Goal: Task Accomplishment & Management: Manage account settings

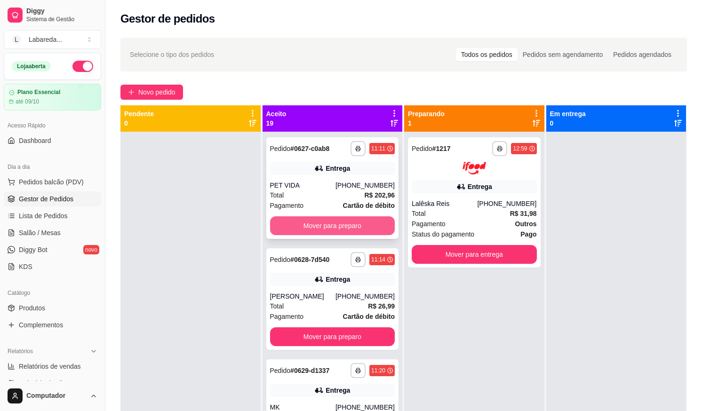
click at [359, 222] on button "Mover para preparo" at bounding box center [332, 226] width 125 height 19
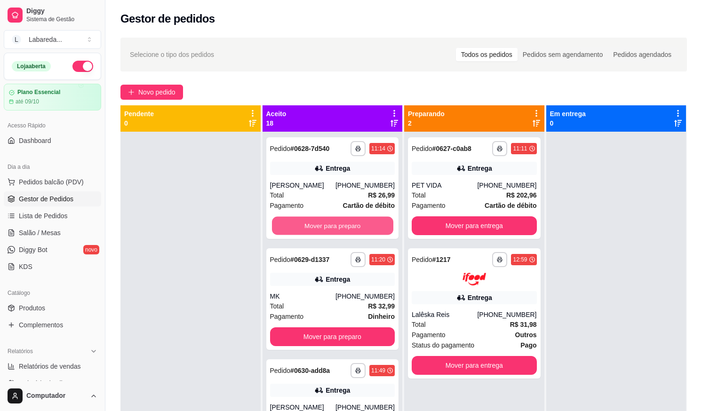
click at [358, 220] on button "Mover para preparo" at bounding box center [332, 226] width 121 height 18
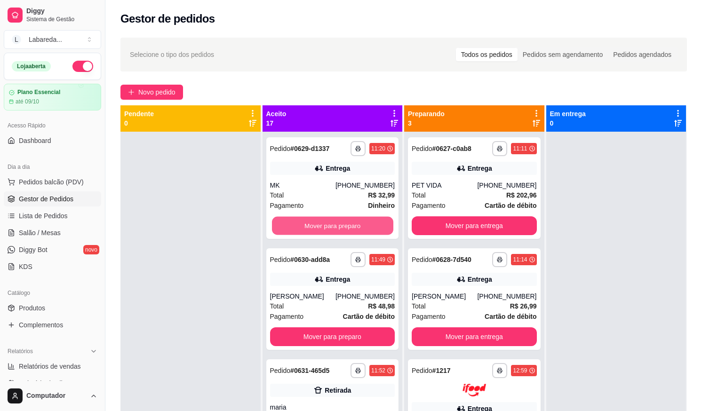
click at [358, 220] on button "Mover para preparo" at bounding box center [332, 226] width 121 height 18
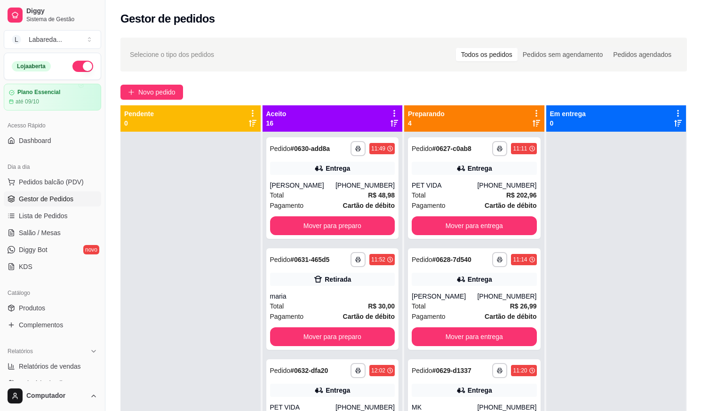
click at [358, 220] on button "Mover para preparo" at bounding box center [332, 226] width 125 height 19
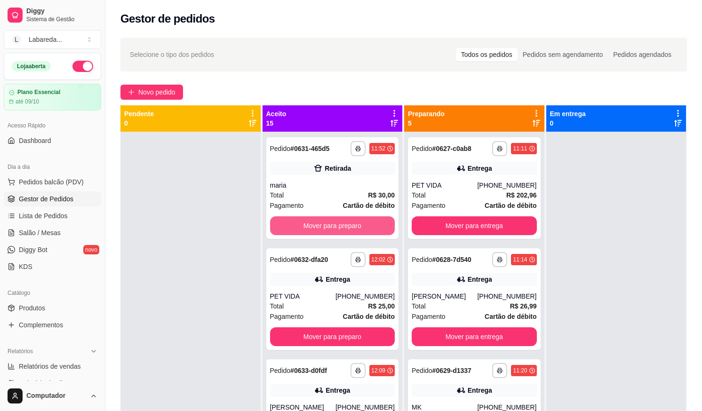
click at [358, 220] on button "Mover para preparo" at bounding box center [332, 226] width 125 height 19
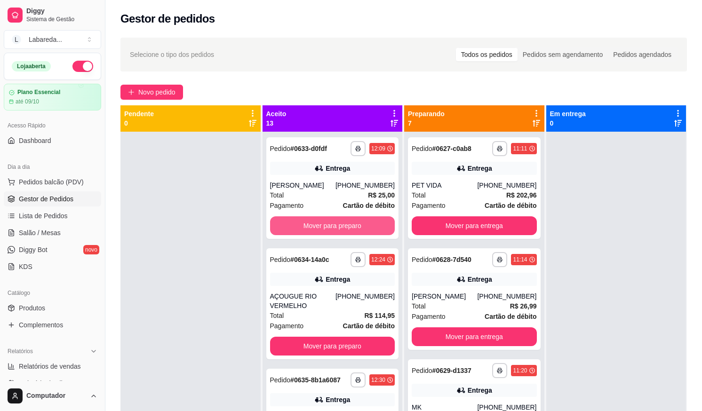
click at [358, 220] on button "Mover para preparo" at bounding box center [332, 226] width 125 height 19
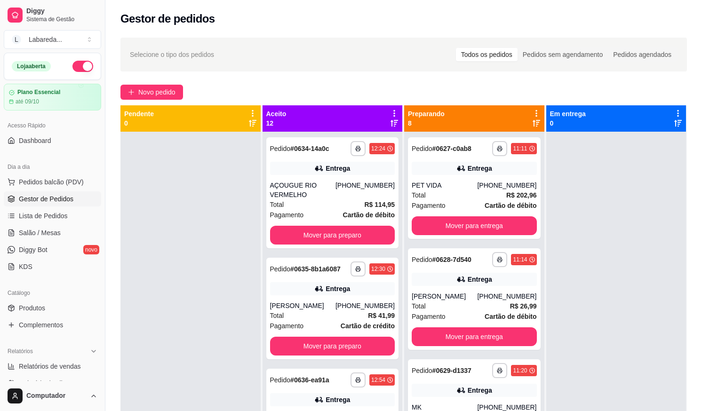
click at [359, 222] on div "**********" at bounding box center [332, 192] width 133 height 111
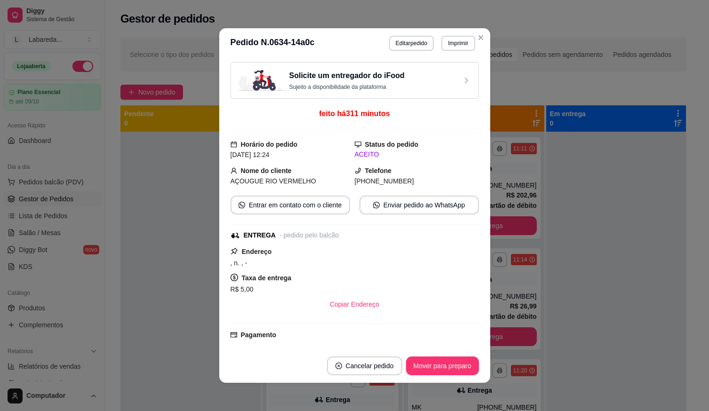
drag, startPoint x: 359, startPoint y: 228, endPoint x: 370, endPoint y: 204, distance: 26.3
click at [361, 223] on div "Solicite um entregador do iFood Sujeito a disponibilidade da plataforma feito h…" at bounding box center [355, 203] width 249 height 283
click at [463, 101] on div "Solicite um entregador do iFood Sujeito a disponibilidade da plataforma feito h…" at bounding box center [355, 203] width 249 height 283
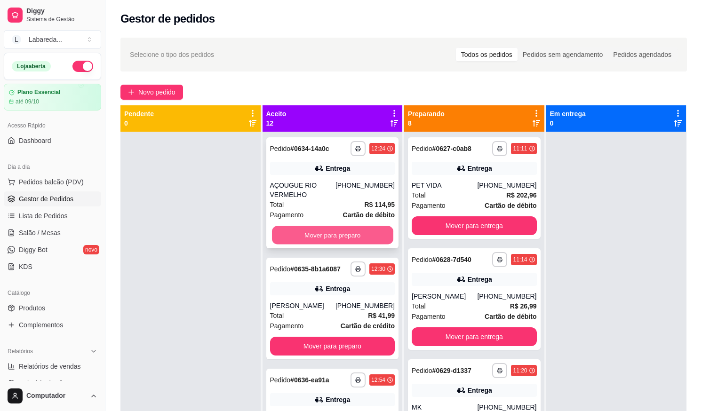
click at [368, 233] on button "Mover para preparo" at bounding box center [332, 235] width 121 height 18
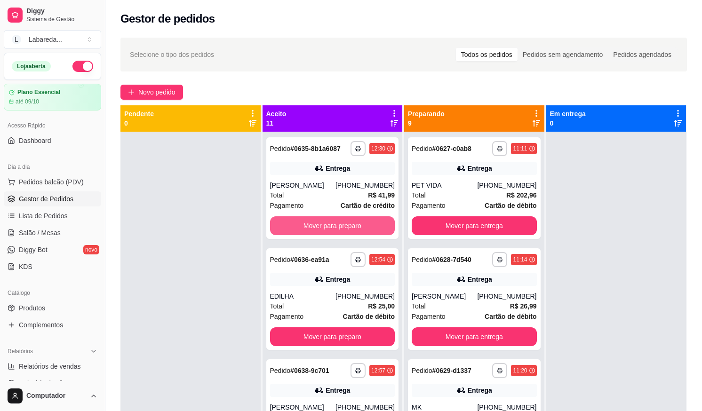
click at [368, 233] on button "Mover para preparo" at bounding box center [332, 226] width 125 height 19
click at [368, 224] on button "Mover para preparo" at bounding box center [332, 226] width 121 height 18
click at [368, 224] on button "Mover para preparo" at bounding box center [332, 226] width 125 height 19
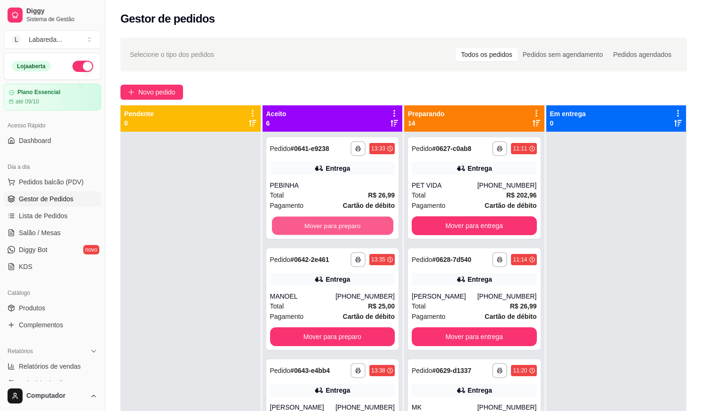
click at [368, 224] on button "Mover para preparo" at bounding box center [332, 226] width 121 height 18
click at [369, 224] on button "Mover para preparo" at bounding box center [332, 226] width 121 height 18
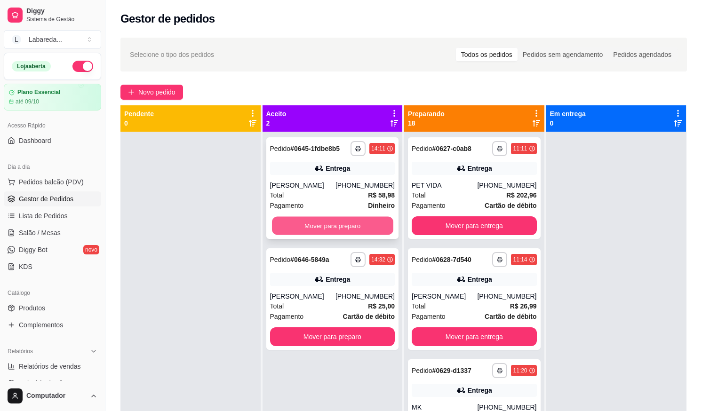
click at [369, 224] on button "Mover para preparo" at bounding box center [332, 226] width 121 height 18
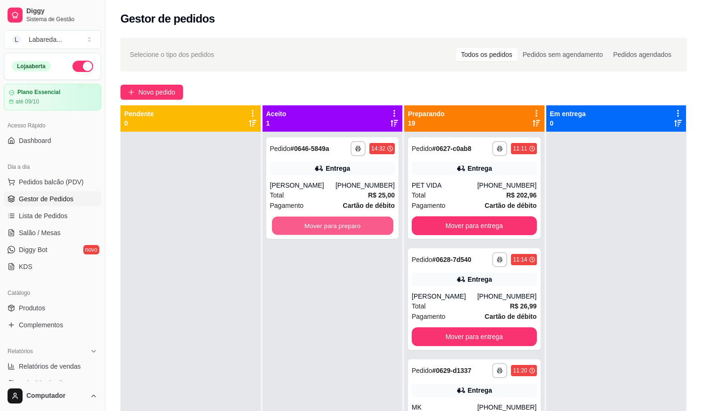
click at [369, 224] on button "Mover para preparo" at bounding box center [332, 226] width 121 height 18
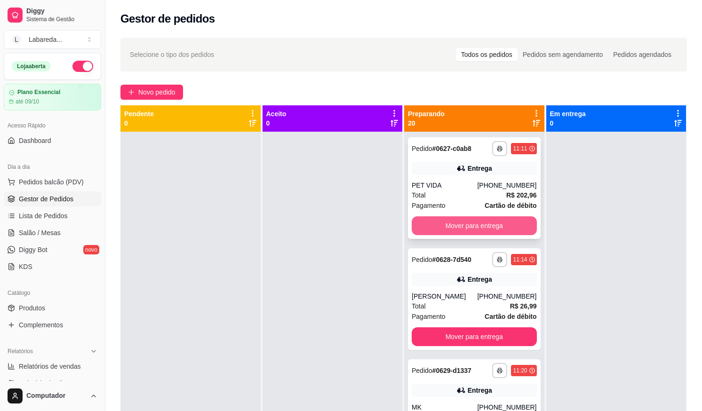
click at [452, 222] on button "Mover para entrega" at bounding box center [474, 226] width 125 height 19
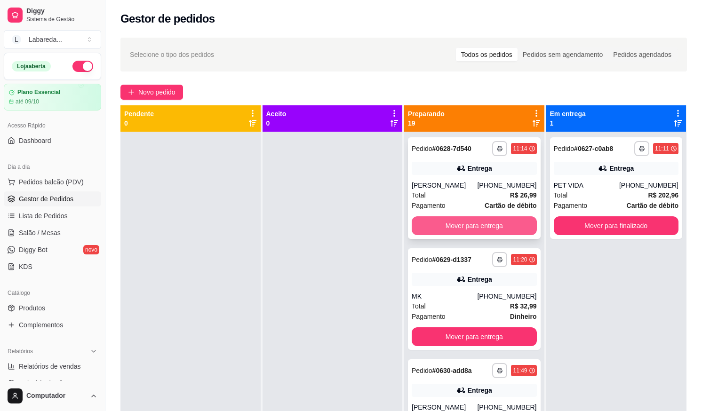
click at [452, 220] on button "Mover para entrega" at bounding box center [474, 226] width 125 height 19
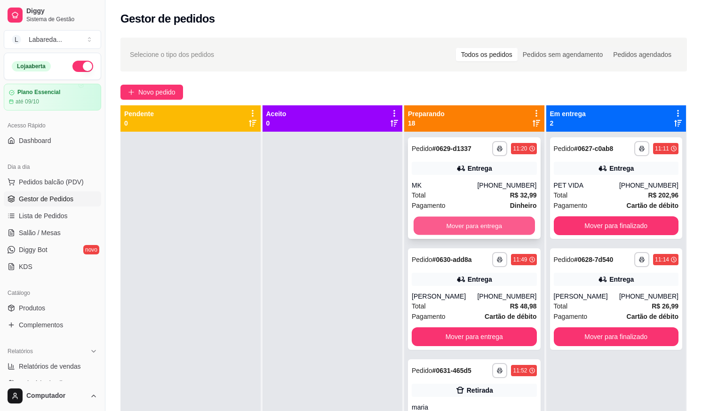
click at [453, 220] on button "Mover para entrega" at bounding box center [474, 226] width 121 height 18
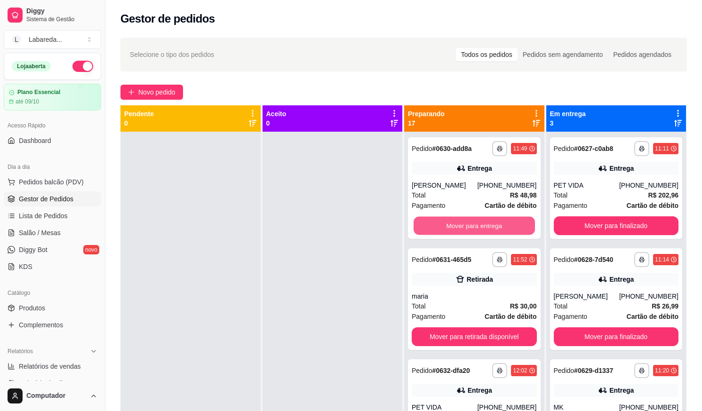
click at [454, 220] on button "Mover para entrega" at bounding box center [474, 226] width 121 height 18
click at [454, 220] on button "Mover para retirada disponível" at bounding box center [474, 226] width 121 height 18
click at [454, 220] on button "Mover para entrega" at bounding box center [474, 226] width 125 height 19
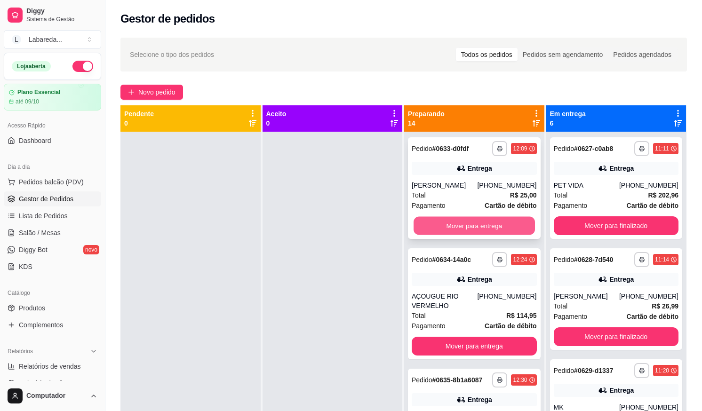
click at [455, 222] on button "Mover para entrega" at bounding box center [474, 226] width 121 height 18
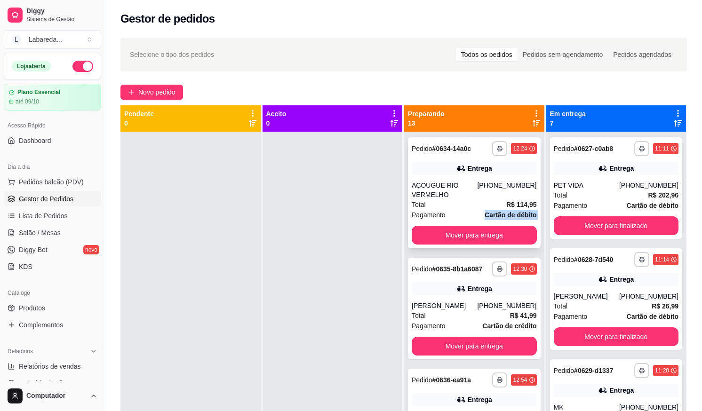
click at [455, 220] on div "**********" at bounding box center [474, 192] width 133 height 111
click at [447, 233] on button "Mover para entrega" at bounding box center [474, 235] width 121 height 18
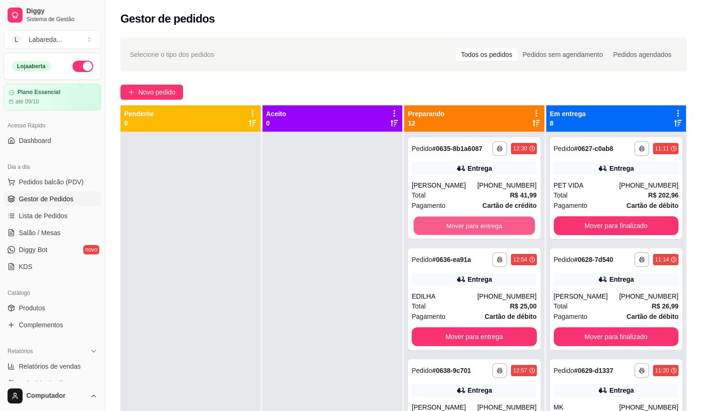
click at [447, 233] on button "Mover para entrega" at bounding box center [474, 226] width 121 height 18
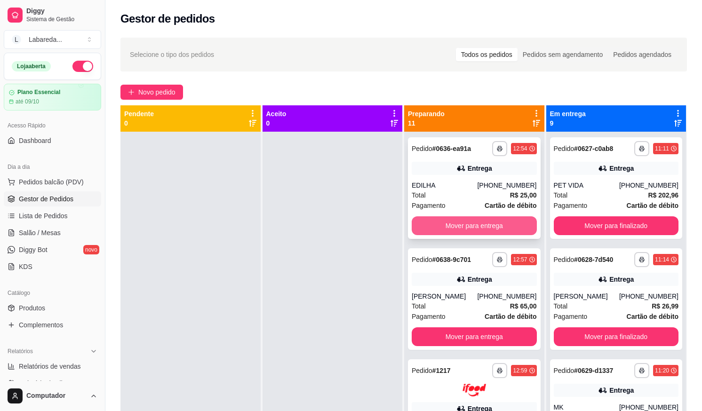
click at [449, 223] on button "Mover para entrega" at bounding box center [474, 226] width 125 height 19
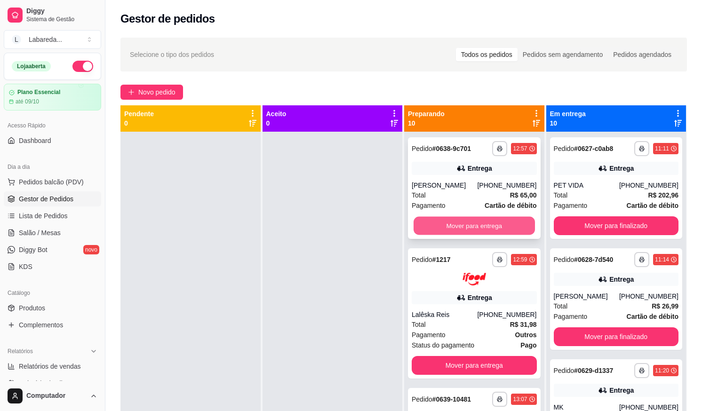
click at [453, 223] on button "Mover para entrega" at bounding box center [474, 226] width 121 height 18
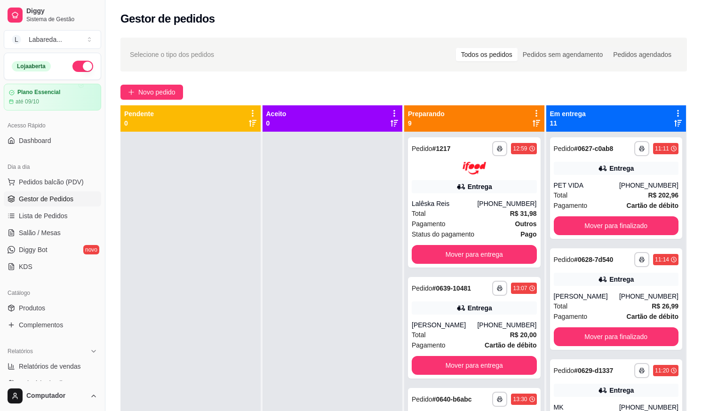
click at [453, 223] on div "Pagamento Outros" at bounding box center [474, 224] width 125 height 10
click at [439, 249] on button "Mover para entrega" at bounding box center [474, 254] width 125 height 19
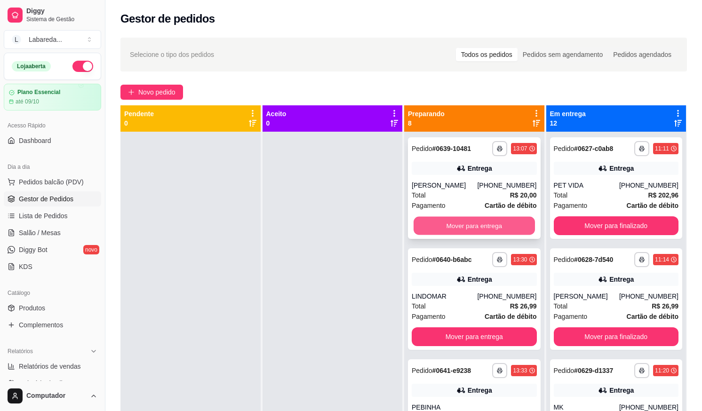
click at [445, 223] on button "Mover para entrega" at bounding box center [474, 226] width 121 height 18
click at [446, 225] on button "Mover para entrega" at bounding box center [474, 226] width 125 height 19
click at [448, 328] on button "Mover para entrega" at bounding box center [474, 337] width 125 height 19
click at [450, 223] on button "Mover para entrega" at bounding box center [474, 226] width 121 height 18
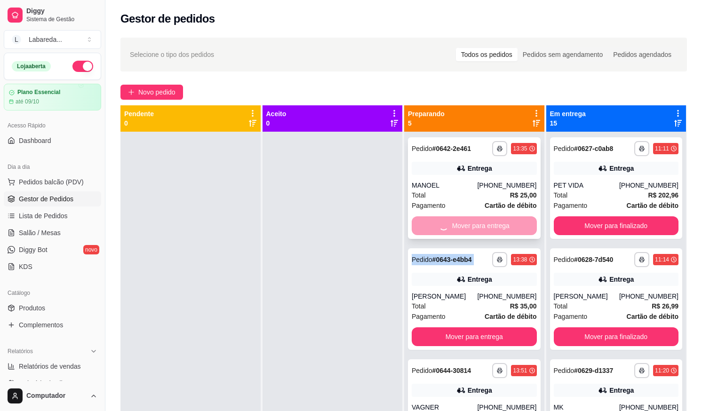
click at [450, 224] on div "Mover para entrega" at bounding box center [474, 226] width 125 height 19
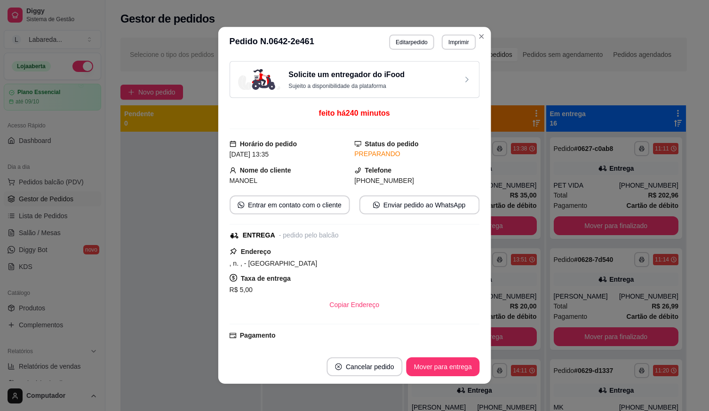
click at [450, 223] on div "Solicite um entregador do iFood Sujeito a disponibilidade da plataforma feito h…" at bounding box center [355, 203] width 250 height 285
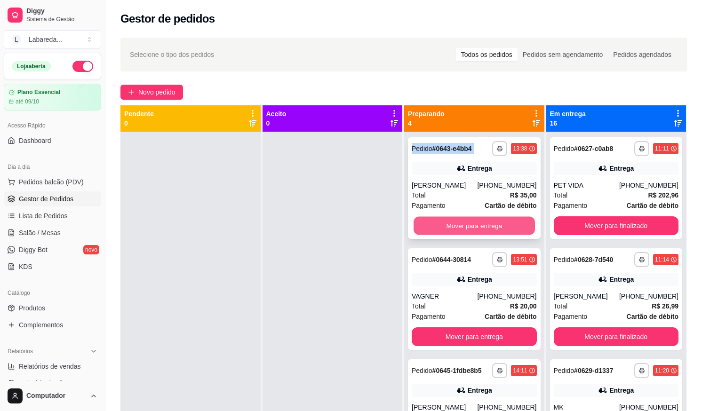
click at [465, 224] on button "Mover para entrega" at bounding box center [474, 226] width 121 height 18
click at [466, 220] on button "Mover para entrega" at bounding box center [474, 226] width 121 height 18
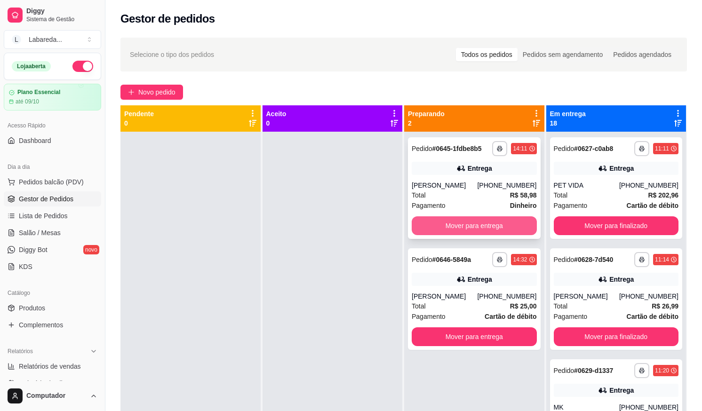
click at [472, 223] on button "Mover para entrega" at bounding box center [474, 226] width 125 height 19
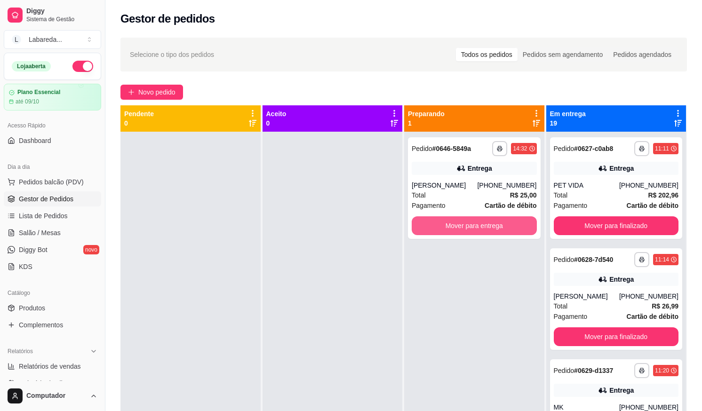
click at [474, 220] on button "Mover para entrega" at bounding box center [474, 226] width 125 height 19
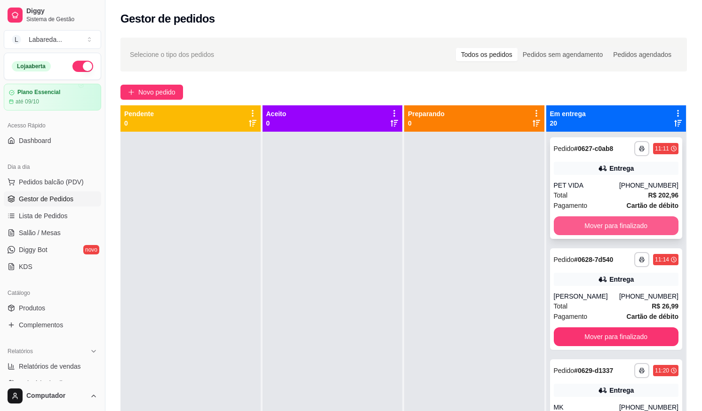
click at [561, 218] on button "Mover para finalizado" at bounding box center [616, 226] width 125 height 19
click at [568, 328] on button "Mover para finalizado" at bounding box center [616, 337] width 125 height 19
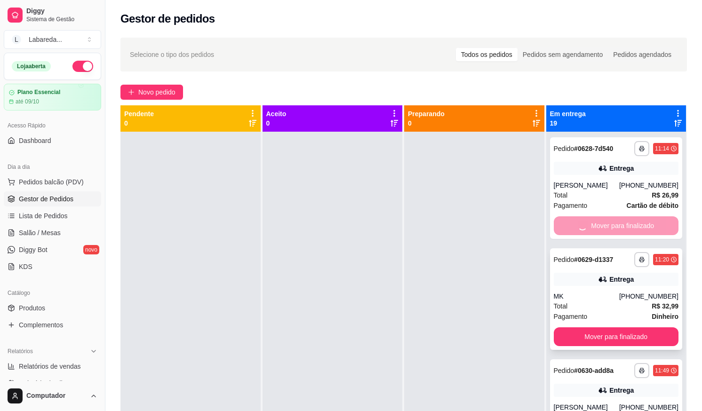
click at [570, 328] on button "Mover para finalizado" at bounding box center [616, 337] width 125 height 19
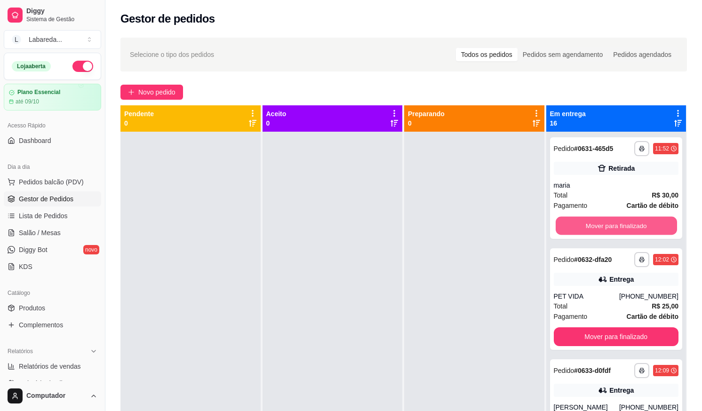
click at [570, 219] on button "Mover para finalizado" at bounding box center [615, 226] width 121 height 18
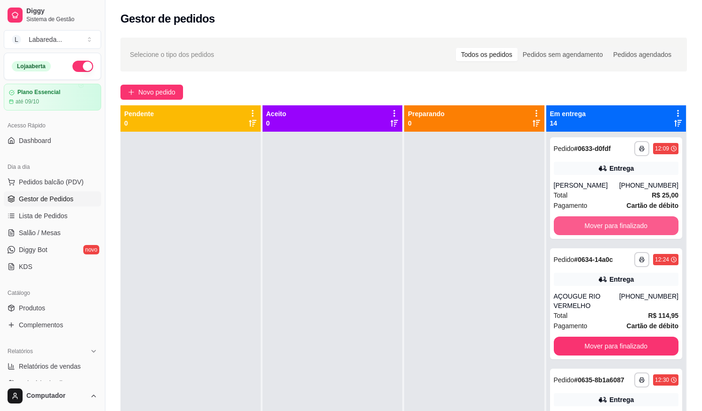
click at [570, 219] on button "Mover para finalizado" at bounding box center [616, 226] width 125 height 19
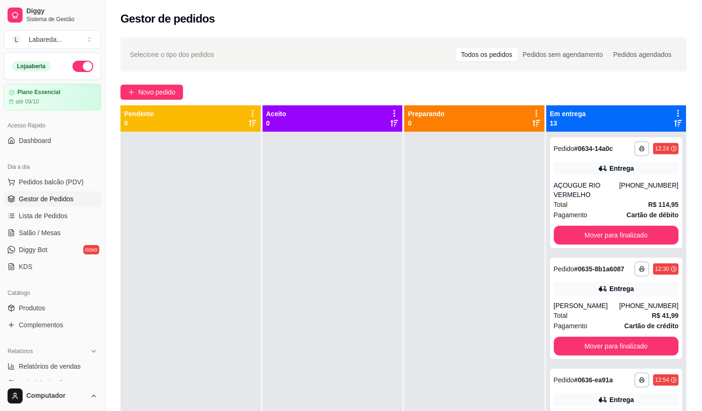
click at [570, 219] on span "Pagamento" at bounding box center [571, 215] width 34 height 10
click at [630, 234] on button "Mover para finalizado" at bounding box center [616, 235] width 125 height 19
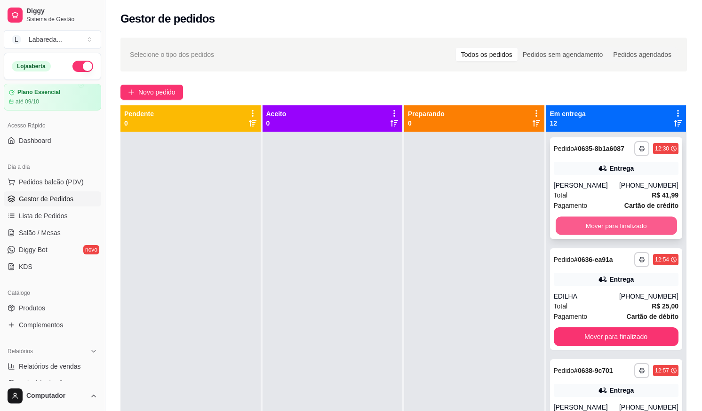
click at [631, 234] on button "Mover para finalizado" at bounding box center [615, 226] width 121 height 18
click at [635, 225] on button "Mover para finalizado" at bounding box center [615, 226] width 121 height 18
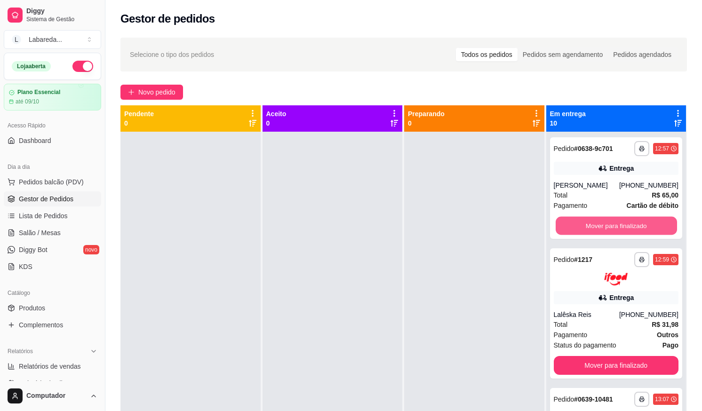
click at [635, 224] on button "Mover para finalizado" at bounding box center [615, 226] width 121 height 18
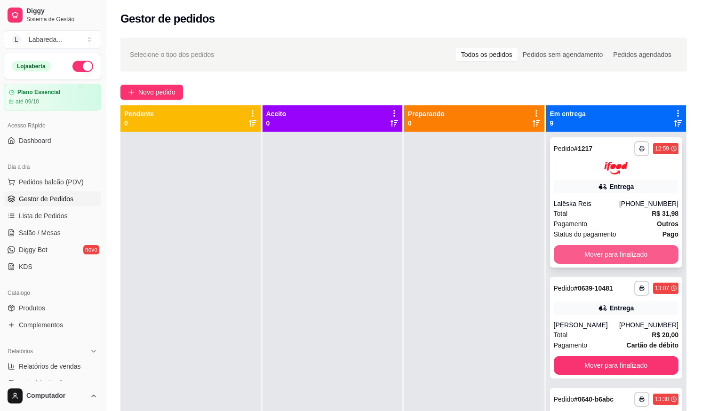
click at [640, 250] on button "Mover para finalizado" at bounding box center [616, 254] width 125 height 19
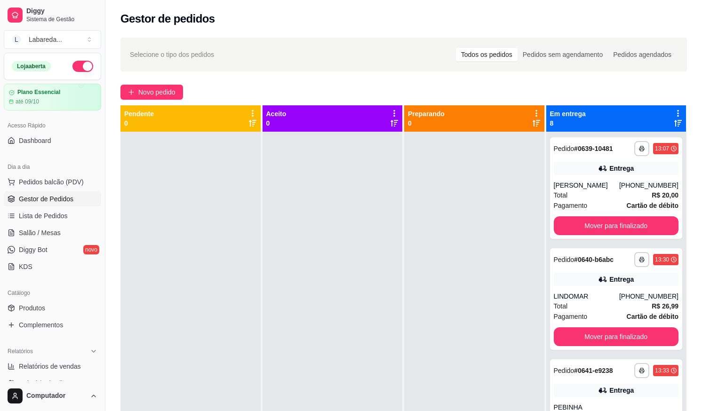
click at [640, 250] on div "**********" at bounding box center [616, 300] width 133 height 102
click at [625, 221] on button "Mover para finalizado" at bounding box center [615, 226] width 121 height 18
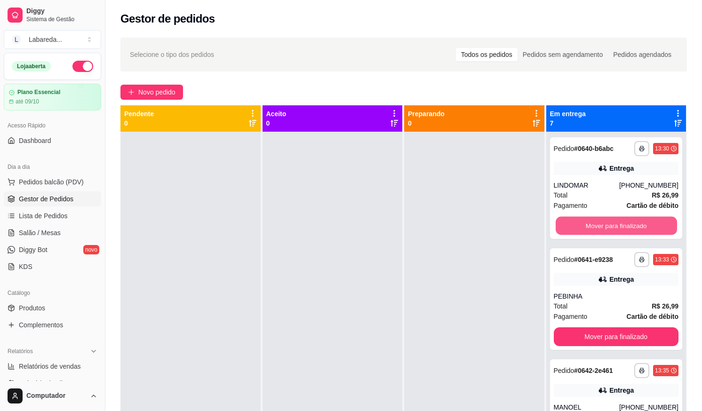
click at [625, 221] on button "Mover para finalizado" at bounding box center [615, 226] width 121 height 18
click at [625, 221] on button "Mover para finalizado" at bounding box center [616, 226] width 125 height 19
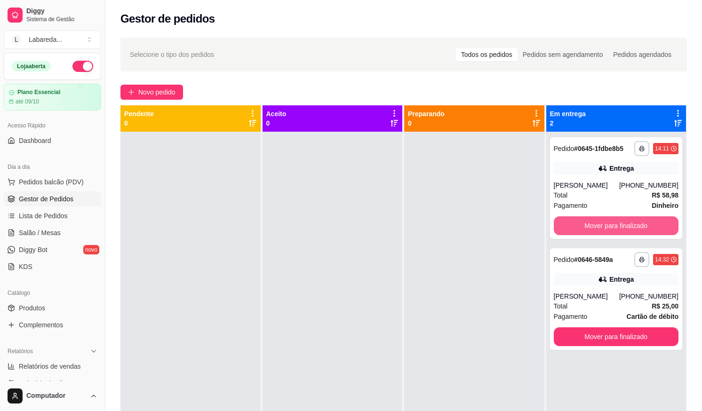
click at [625, 221] on button "Mover para finalizado" at bounding box center [616, 226] width 125 height 19
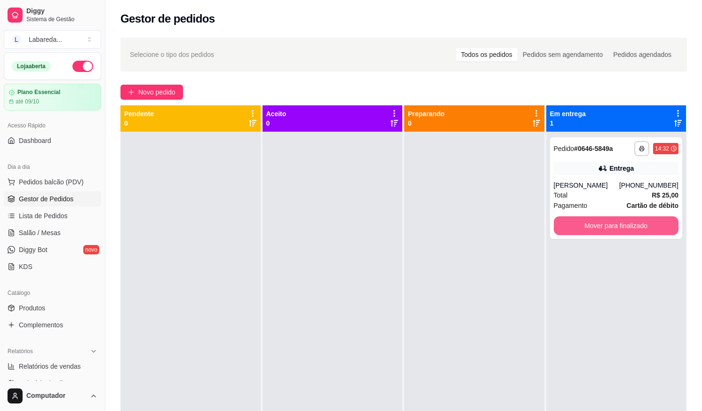
click at [625, 221] on button "Mover para finalizado" at bounding box center [616, 226] width 125 height 19
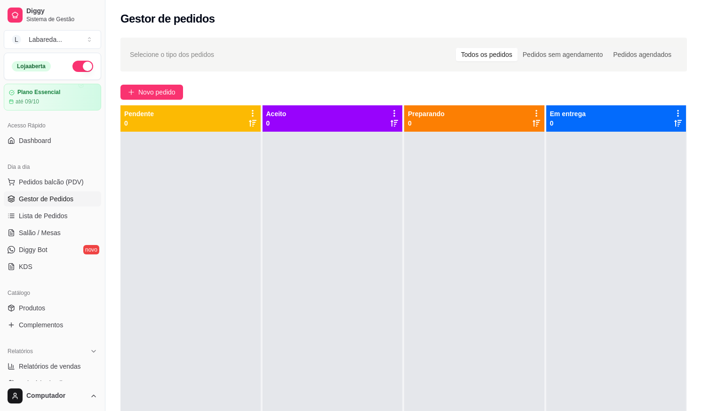
drag, startPoint x: 70, startPoint y: 64, endPoint x: 74, endPoint y: 65, distance: 4.9
click at [72, 64] on button "button" at bounding box center [82, 66] width 21 height 11
click at [23, 307] on span "Produtos" at bounding box center [32, 308] width 26 height 9
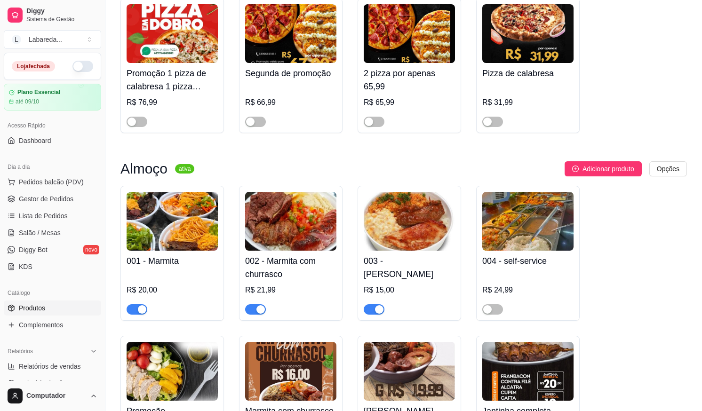
scroll to position [706, 0]
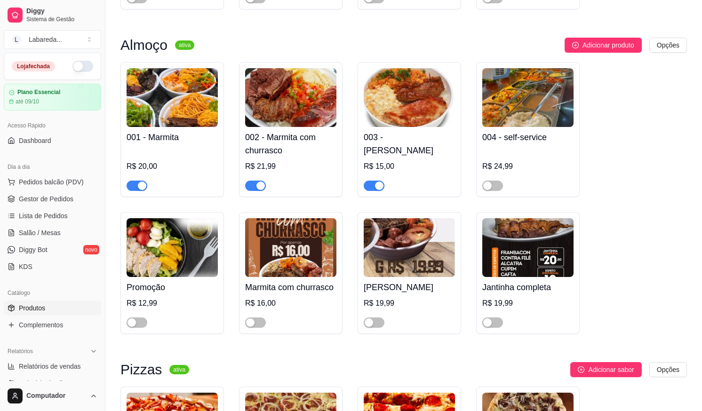
click at [135, 185] on span "button" at bounding box center [137, 186] width 21 height 10
click at [256, 186] on button "button" at bounding box center [255, 186] width 21 height 10
click at [375, 181] on div at bounding box center [409, 181] width 91 height 19
click at [379, 188] on div "button" at bounding box center [379, 186] width 8 height 8
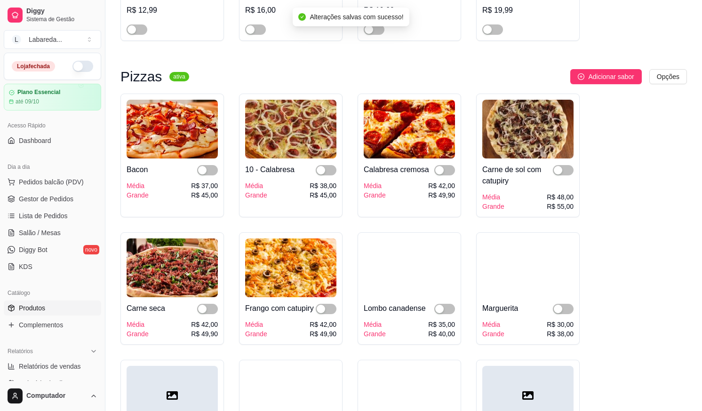
scroll to position [1036, 0]
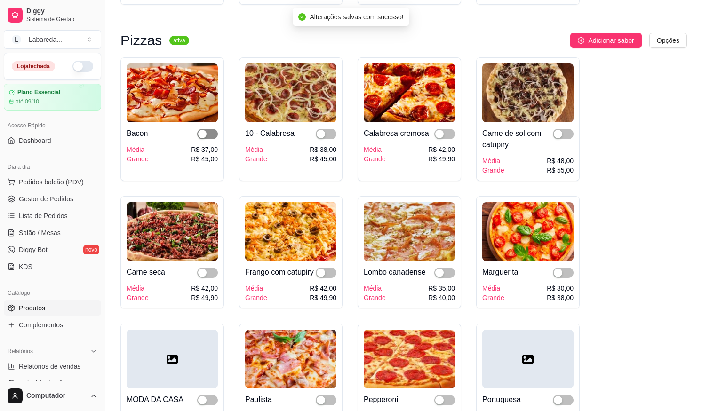
click at [204, 136] on div "button" at bounding box center [202, 134] width 8 height 8
drag, startPoint x: 322, startPoint y: 139, endPoint x: 329, endPoint y: 138, distance: 7.2
click at [322, 138] on div "button" at bounding box center [321, 134] width 8 height 8
click at [435, 135] on div "button" at bounding box center [439, 134] width 8 height 8
click at [562, 134] on div "button" at bounding box center [558, 134] width 8 height 8
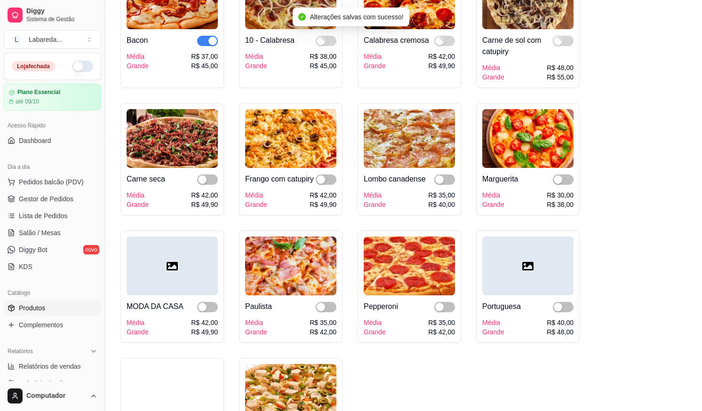
scroll to position [1130, 0]
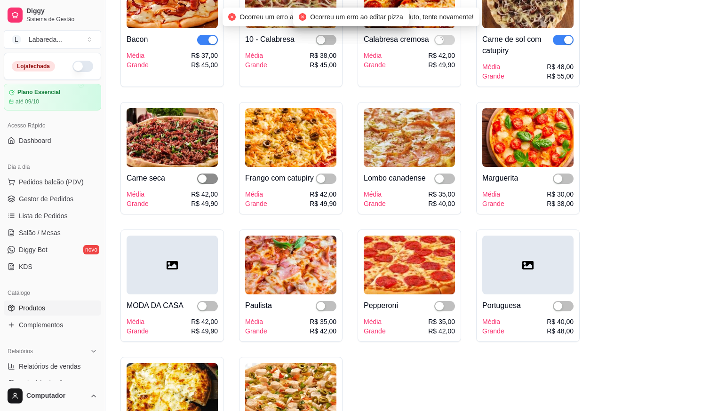
click at [210, 179] on span "button" at bounding box center [207, 179] width 21 height 10
click at [328, 184] on span "button" at bounding box center [326, 179] width 21 height 10
click at [445, 184] on span "button" at bounding box center [444, 179] width 21 height 10
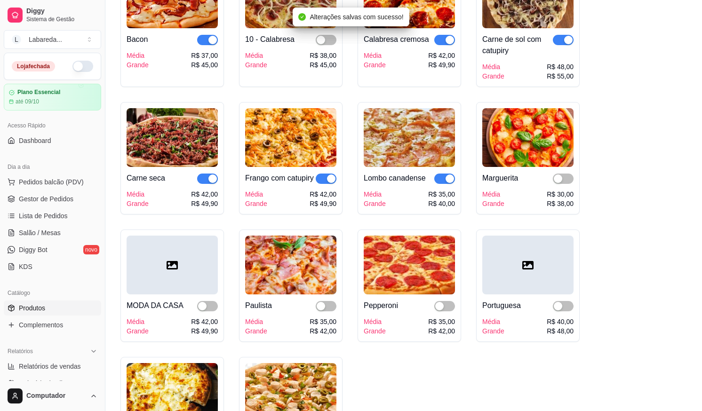
drag, startPoint x: 554, startPoint y: 180, endPoint x: 440, endPoint y: 158, distance: 116.0
click at [554, 180] on button "button" at bounding box center [563, 179] width 21 height 10
click at [322, 44] on div "button" at bounding box center [321, 40] width 8 height 8
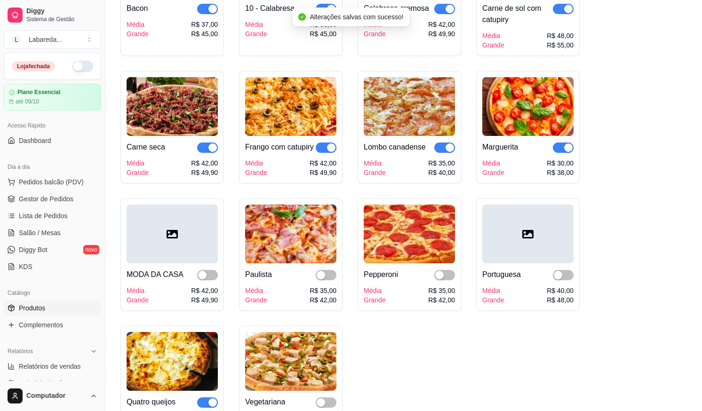
scroll to position [1177, 0]
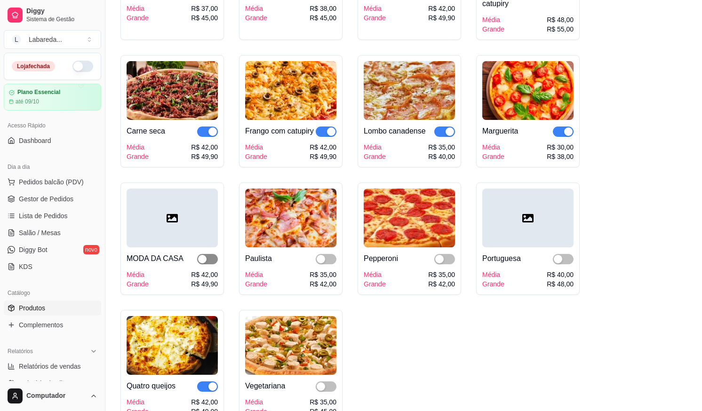
click at [205, 264] on div "button" at bounding box center [202, 259] width 8 height 8
click at [325, 265] on button "button" at bounding box center [326, 259] width 21 height 10
click at [441, 264] on div "button" at bounding box center [439, 259] width 8 height 8
click at [559, 265] on span "button" at bounding box center [563, 259] width 21 height 10
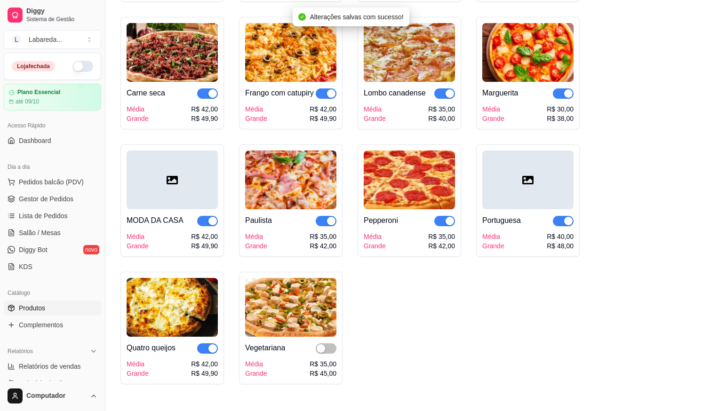
scroll to position [1271, 0]
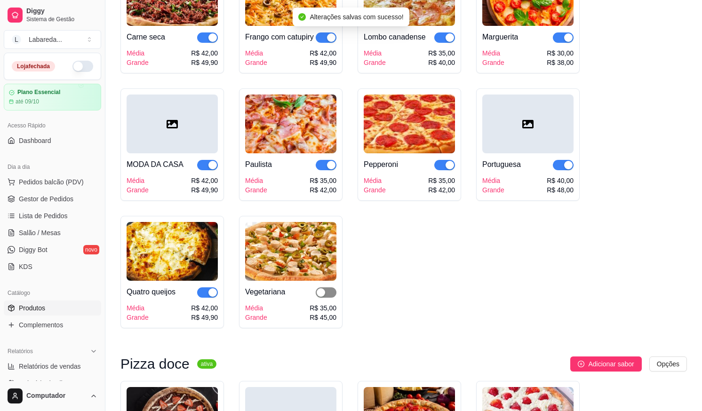
click at [329, 298] on span "button" at bounding box center [326, 293] width 21 height 10
click at [212, 300] on div "Quatro queijos Média Grande R$ 42,00 R$ 49,90" at bounding box center [172, 301] width 91 height 41
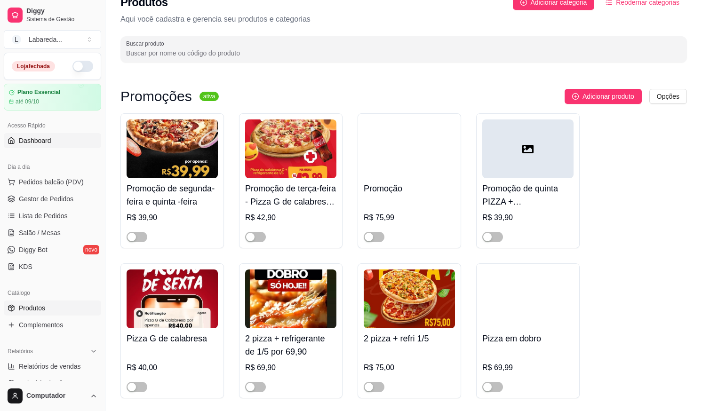
scroll to position [0, 0]
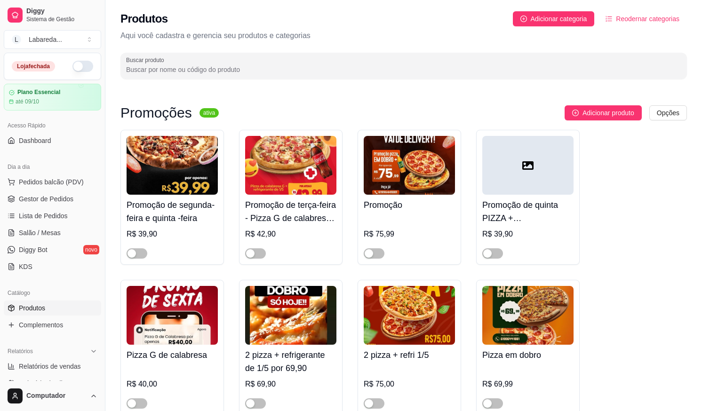
click at [72, 70] on button "button" at bounding box center [82, 66] width 21 height 11
